Goal: Task Accomplishment & Management: Use online tool/utility

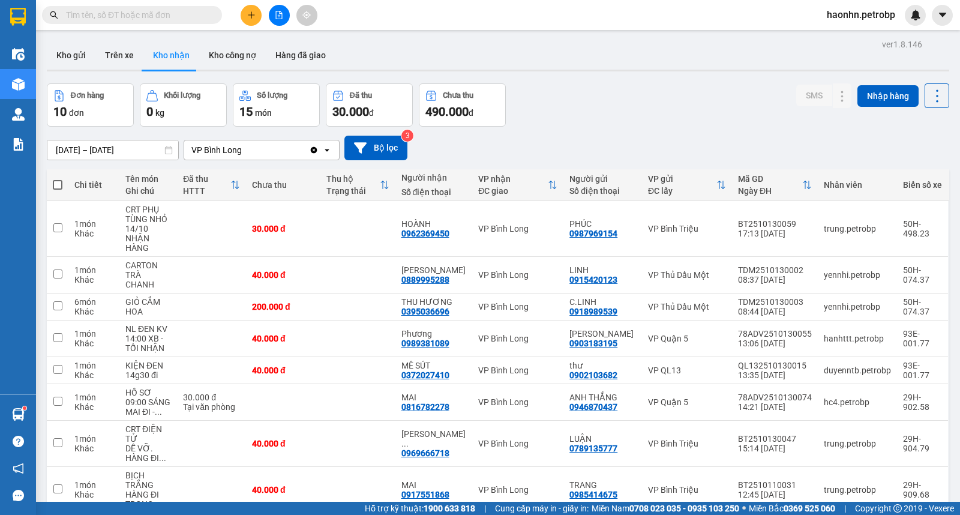
drag, startPoint x: 133, startPoint y: 53, endPoint x: 150, endPoint y: 56, distance: 17.2
click at [133, 53] on button "Trên xe" at bounding box center [119, 55] width 48 height 29
type input "[DATE] – [DATE]"
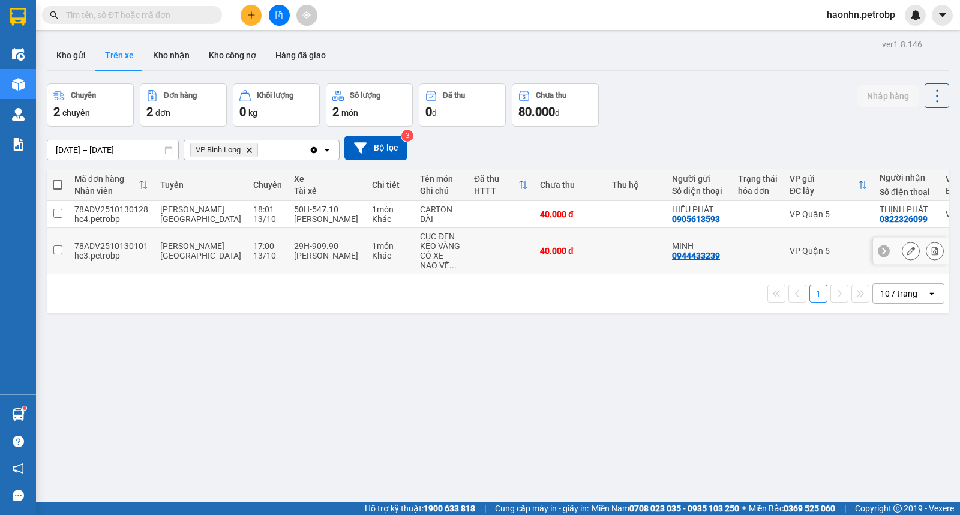
click at [468, 253] on td at bounding box center [501, 251] width 66 height 46
checkbox input "true"
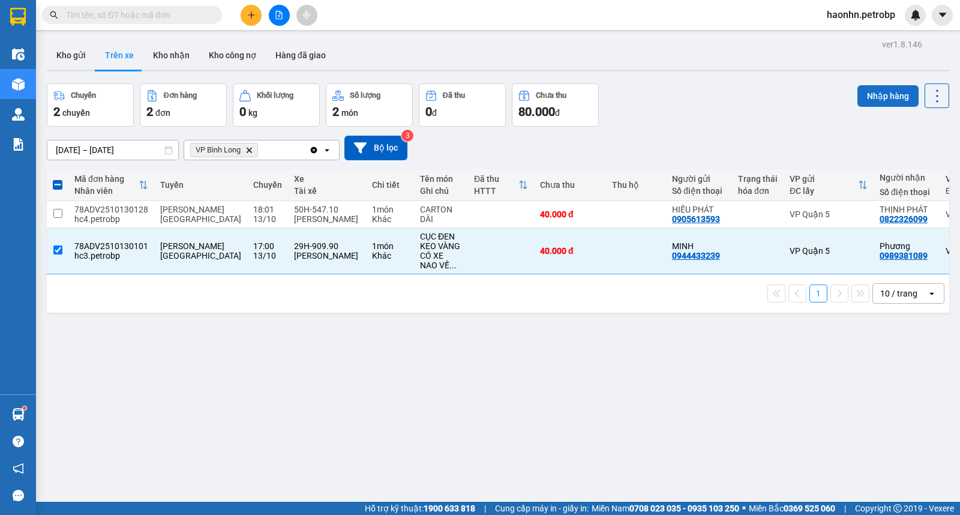
click at [867, 103] on button "Nhập hàng" at bounding box center [887, 96] width 61 height 22
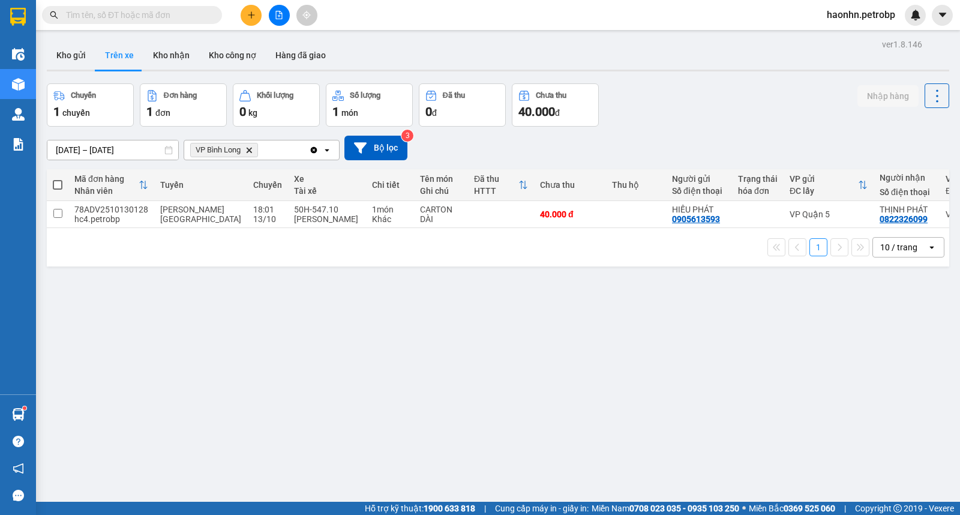
click at [132, 63] on button "Trên xe" at bounding box center [119, 55] width 48 height 29
click at [420, 221] on div "CARTON DÀI" at bounding box center [441, 214] width 42 height 19
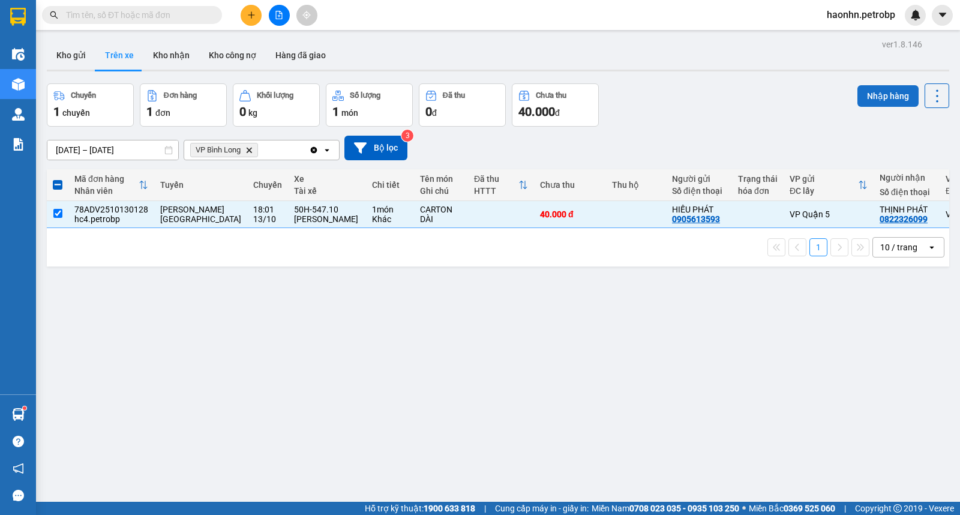
click at [878, 97] on button "Nhập hàng" at bounding box center [887, 96] width 61 height 22
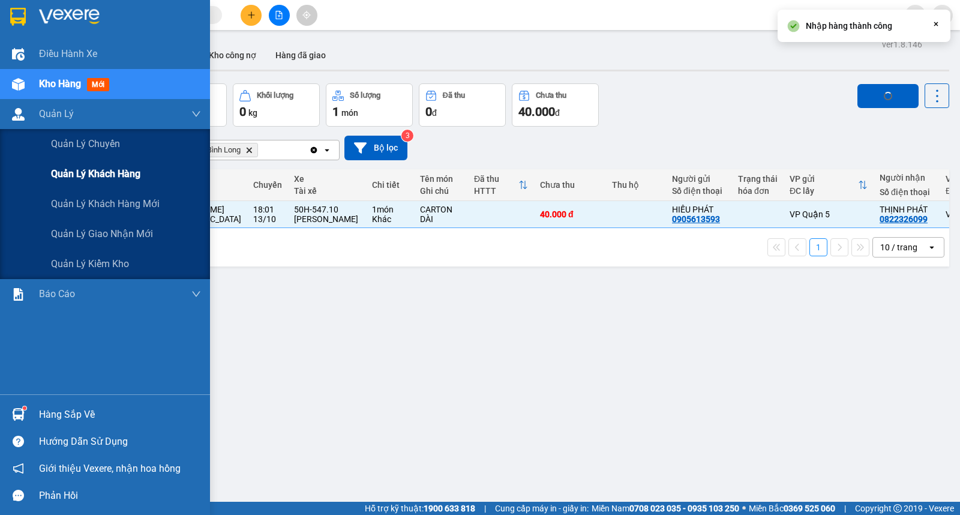
checkbox input "false"
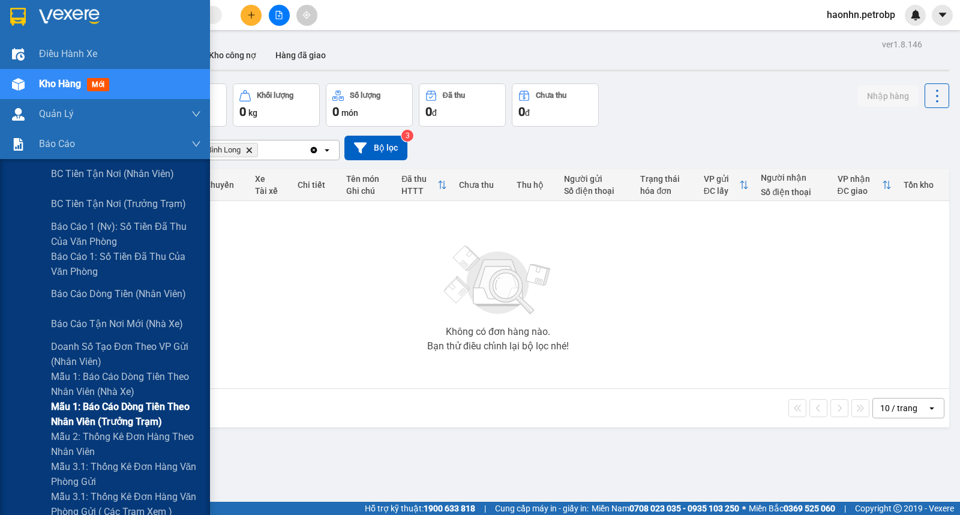
click at [149, 418] on span "Mẫu 1: Báo cáo dòng tiền theo nhân viên (trưởng trạm)" at bounding box center [126, 414] width 150 height 30
